Goal: Transaction & Acquisition: Purchase product/service

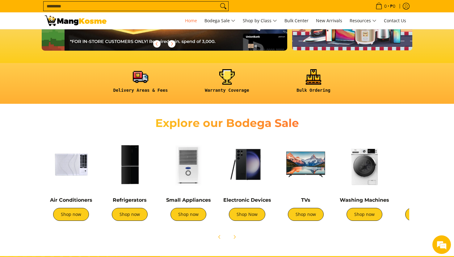
scroll to position [0, 246]
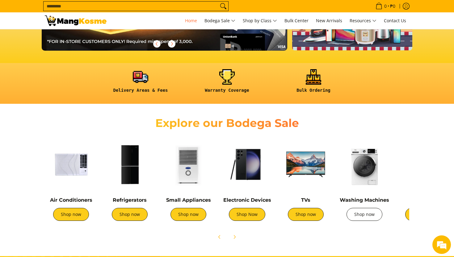
click at [367, 211] on link "Shop now" at bounding box center [365, 214] width 36 height 13
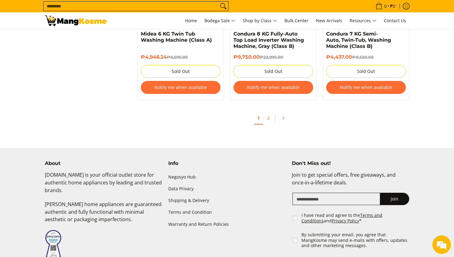
scroll to position [1330, 0]
click at [269, 120] on link "2" at bounding box center [268, 118] width 9 height 13
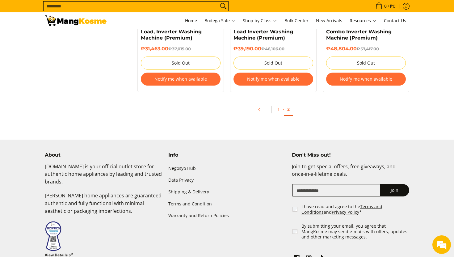
scroll to position [704, 0]
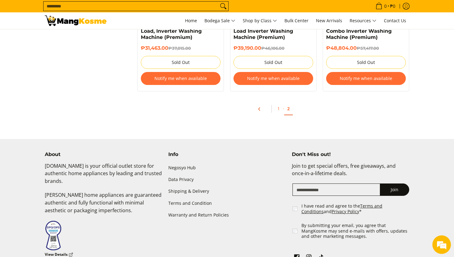
click at [259, 109] on icon "Pagination" at bounding box center [259, 108] width 1 height 3
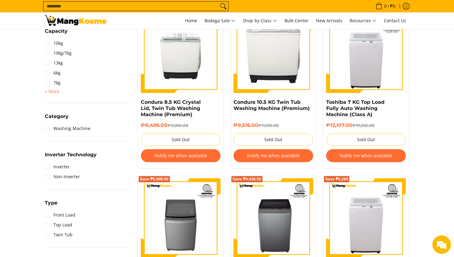
scroll to position [279, 0]
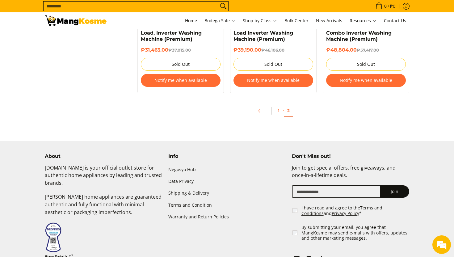
scroll to position [704, 0]
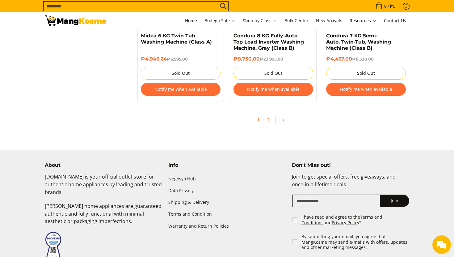
scroll to position [1330, 0]
